Goal: Obtain resource: Obtain resource

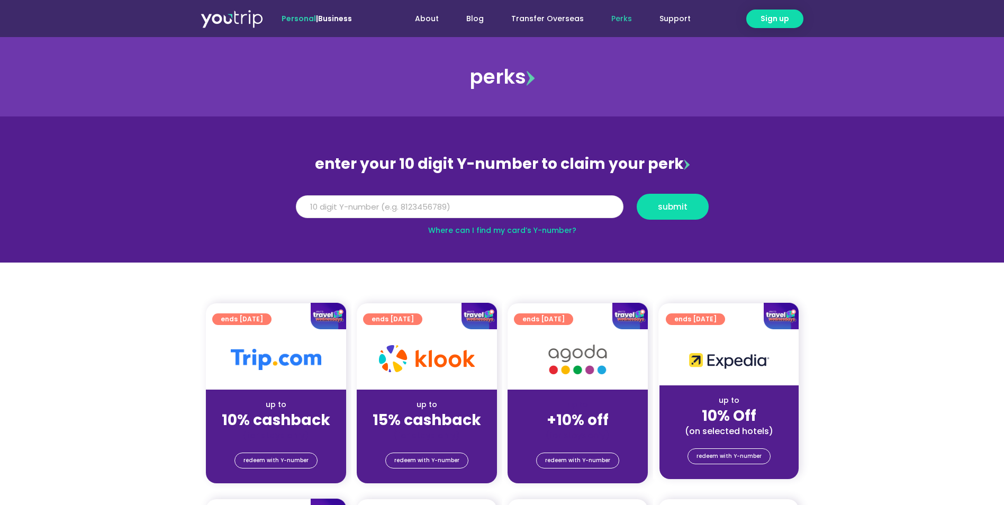
click at [448, 198] on input "Y Number" at bounding box center [459, 206] width 327 height 23
click at [678, 208] on span "submit" at bounding box center [673, 207] width 30 height 8
type input "5"
type input "8191076403"
click at [678, 208] on span "submit" at bounding box center [673, 207] width 30 height 8
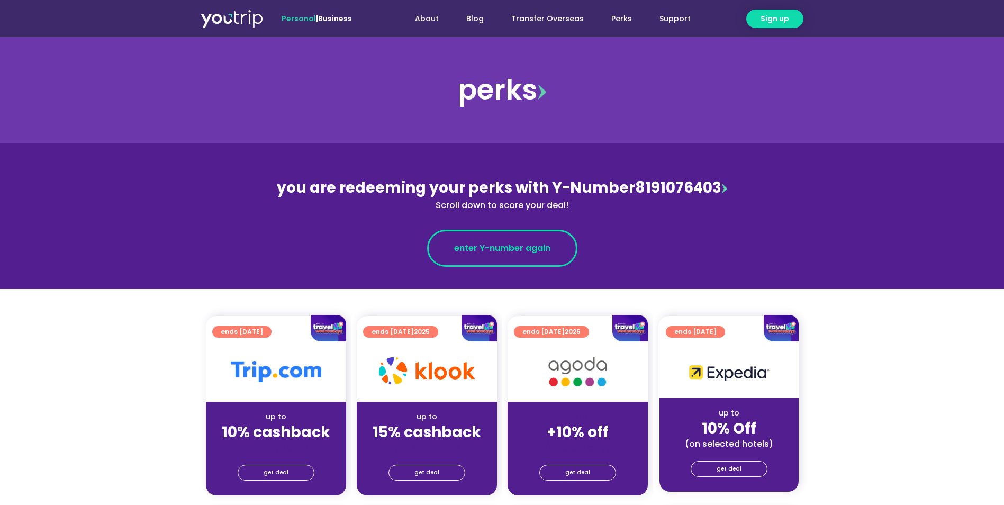
click at [503, 245] on span "enter Y-number again" at bounding box center [502, 248] width 96 height 13
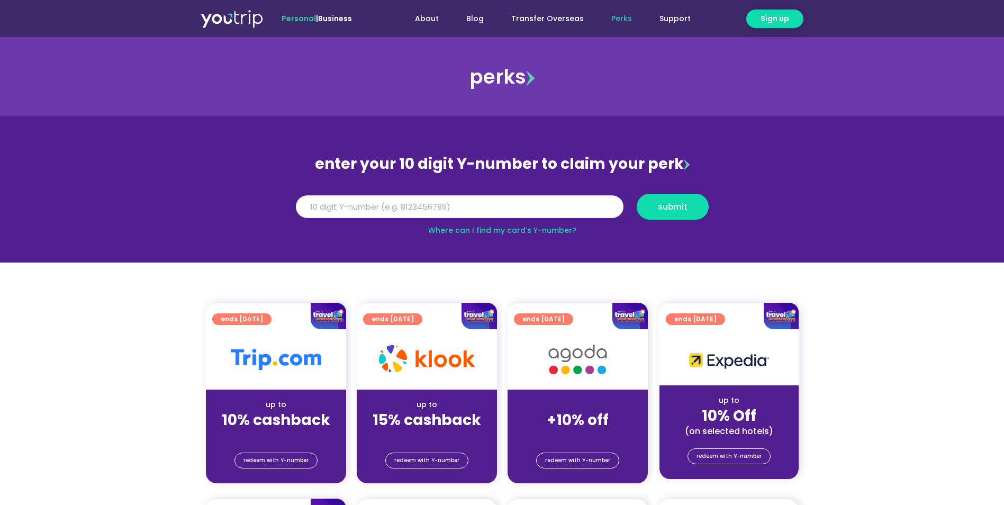
click at [456, 208] on input "Y Number" at bounding box center [459, 206] width 327 height 23
type input "8191076403"
click at [671, 208] on span "submit" at bounding box center [673, 207] width 30 height 8
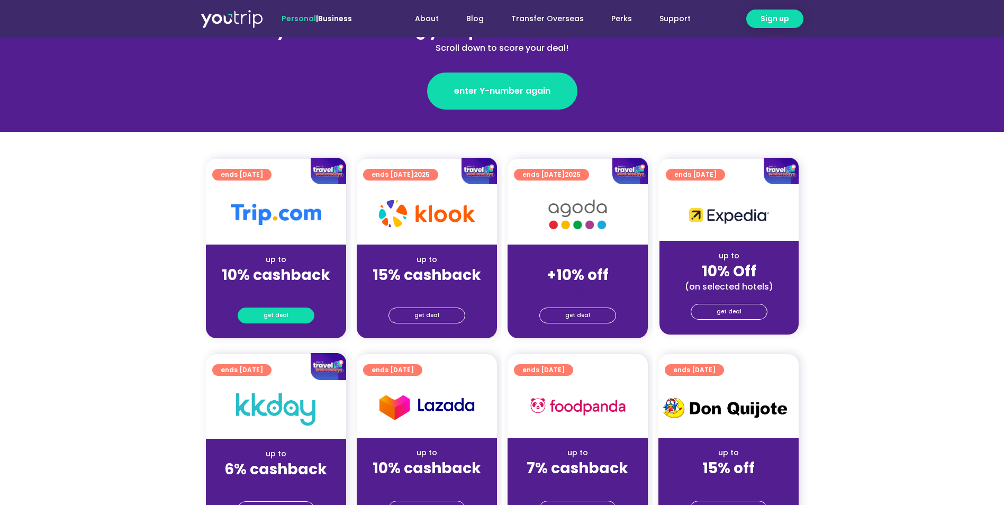
scroll to position [159, 0]
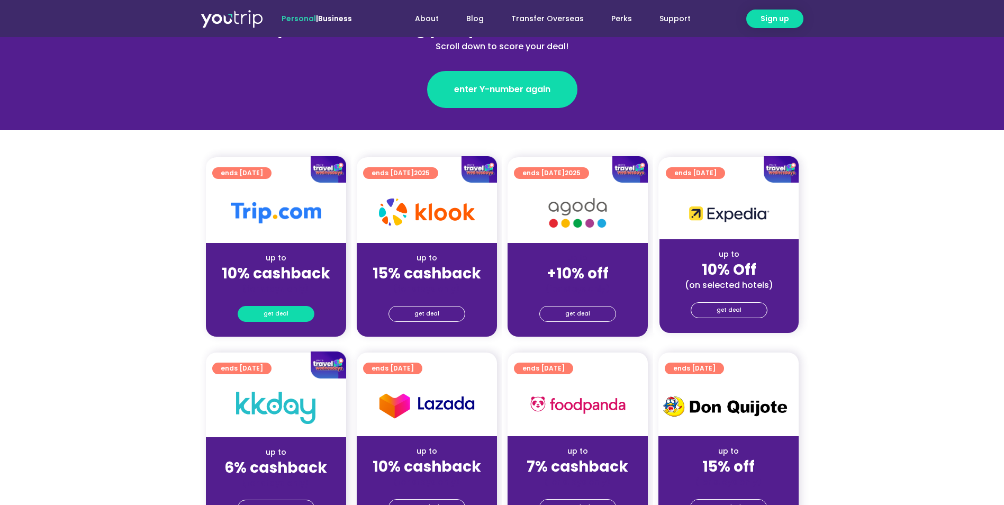
click at [286, 310] on span "get deal" at bounding box center [275, 313] width 25 height 15
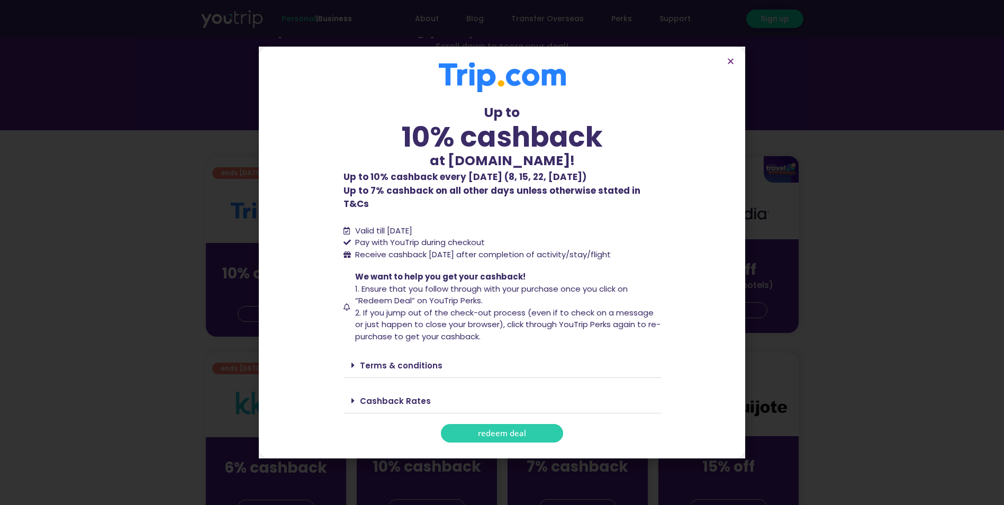
click at [372, 360] on link "Terms & conditions" at bounding box center [401, 365] width 83 height 11
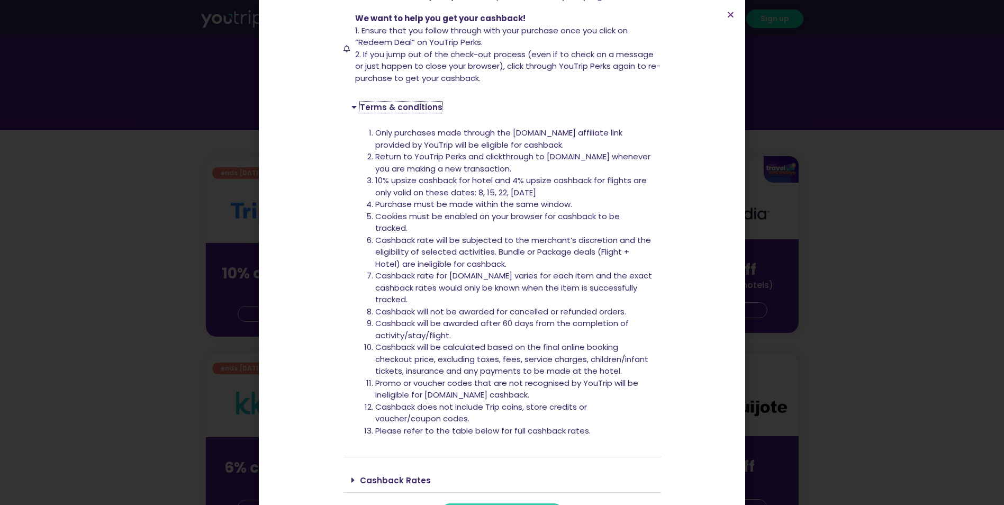
scroll to position [231, 0]
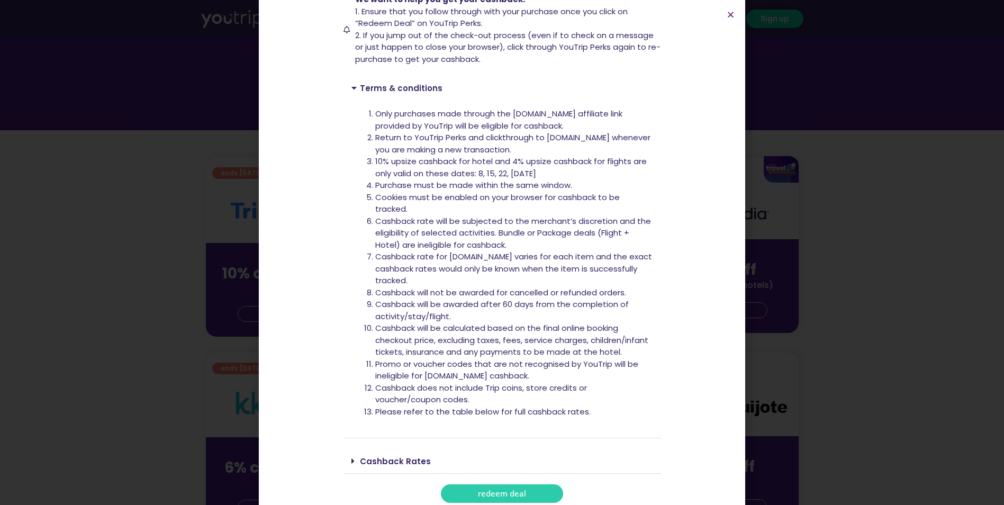
click at [351, 457] on icon at bounding box center [352, 461] width 3 height 8
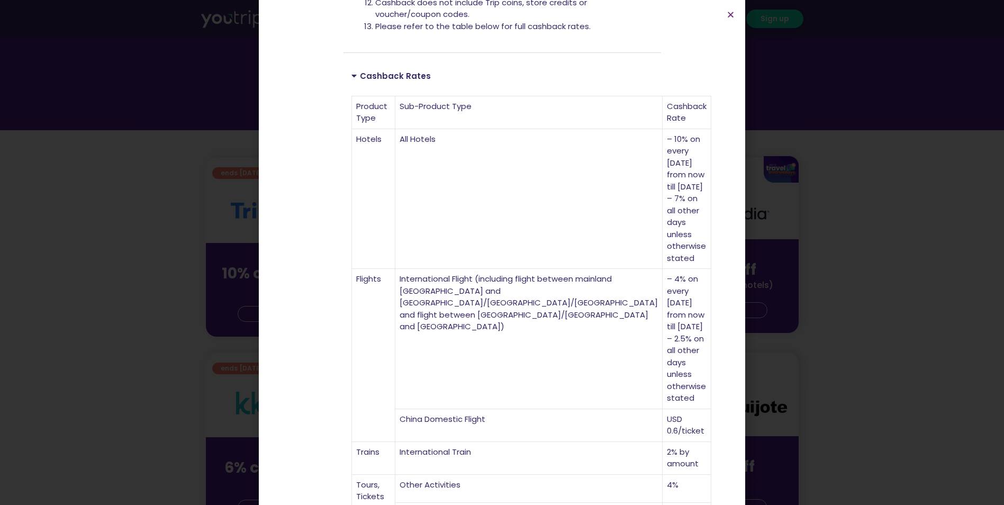
scroll to position [623, 0]
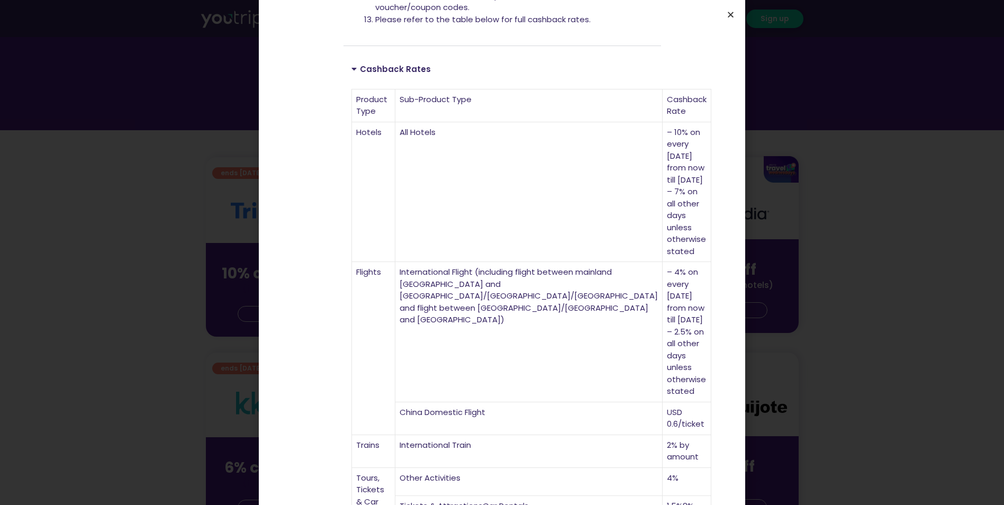
click at [731, 13] on icon "Close" at bounding box center [730, 15] width 8 height 8
